Goal: Complete application form

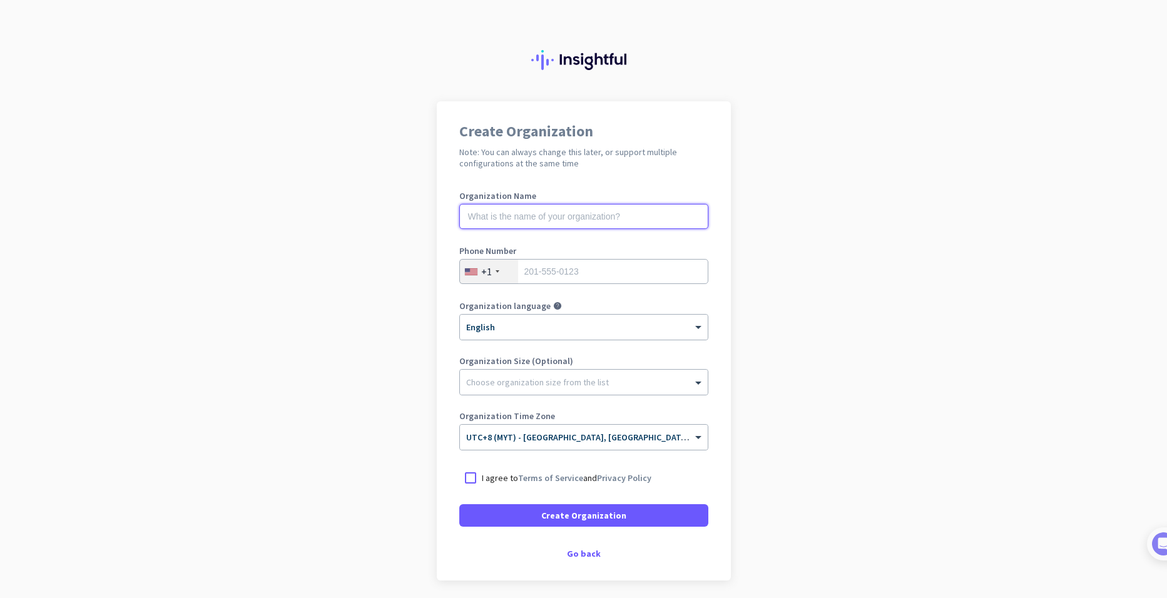
click at [528, 223] on input "text" at bounding box center [583, 216] width 249 height 25
type input "unisel [PERSON_NAME] [PERSON_NAME]"
click at [496, 275] on div "+1" at bounding box center [489, 272] width 58 height 24
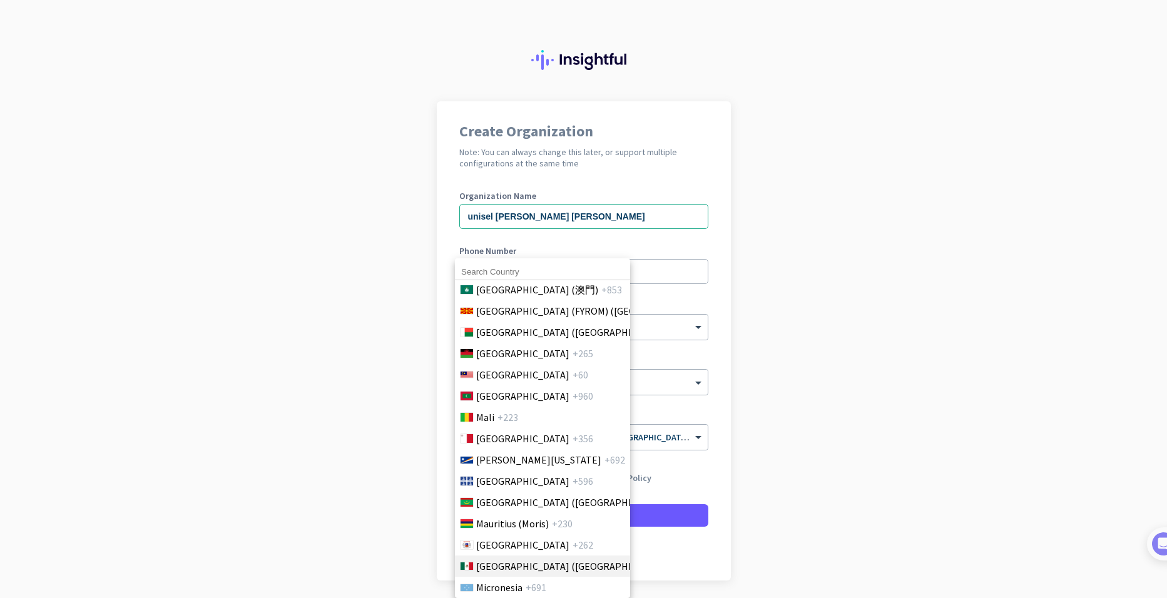
scroll to position [2787, 0]
click at [487, 382] on span "[GEOGRAPHIC_DATA]" at bounding box center [522, 376] width 93 height 15
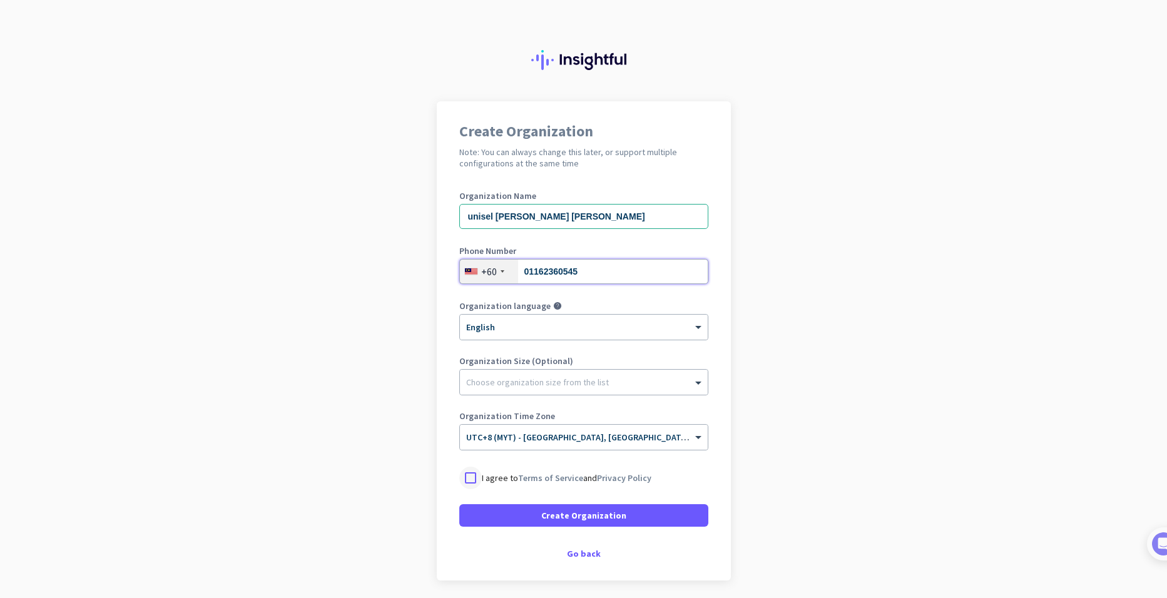
type input "01162360545"
click at [472, 477] on div at bounding box center [470, 478] width 23 height 23
click at [496, 518] on span at bounding box center [583, 516] width 249 height 30
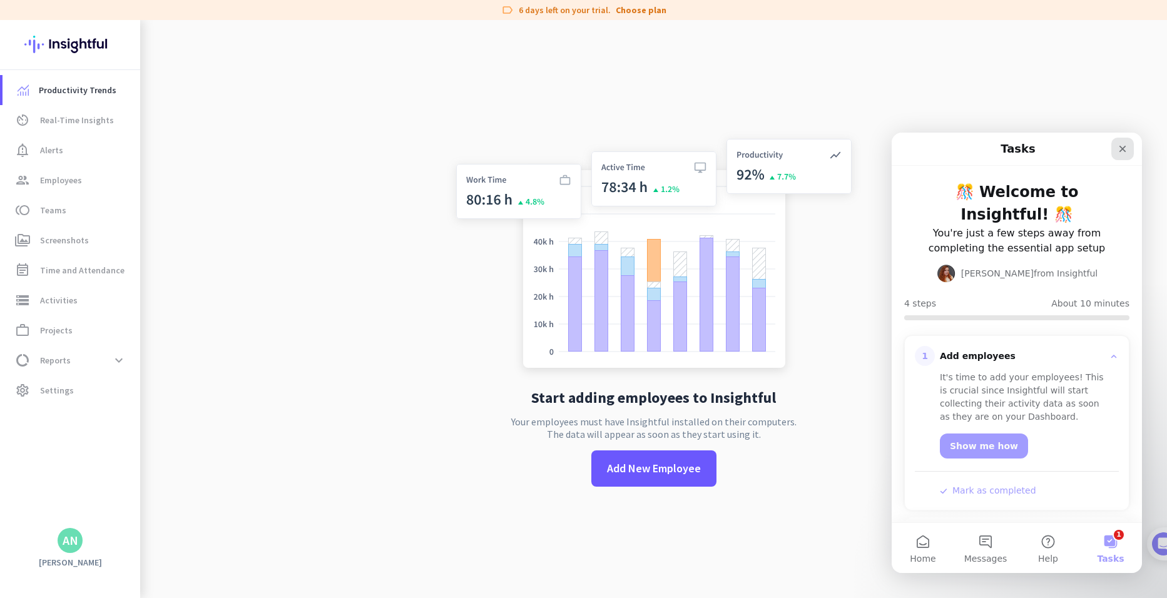
click at [1123, 149] on icon "Close" at bounding box center [1123, 149] width 7 height 7
